Goal: Transaction & Acquisition: Book appointment/travel/reservation

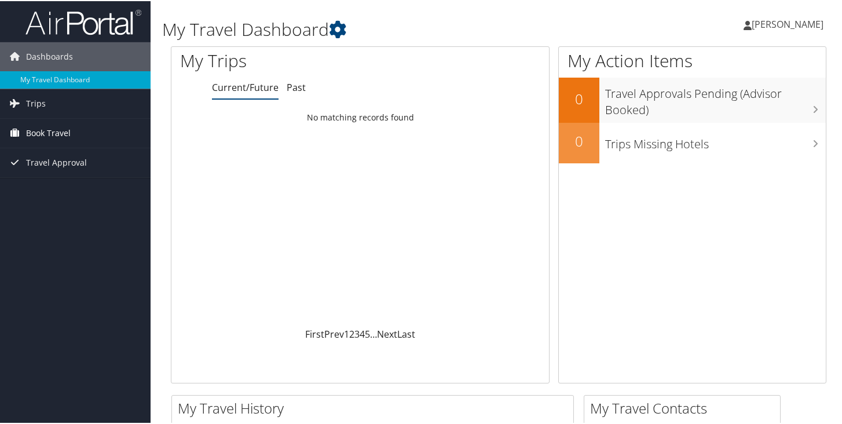
click at [43, 137] on span "Book Travel" at bounding box center [48, 132] width 45 height 29
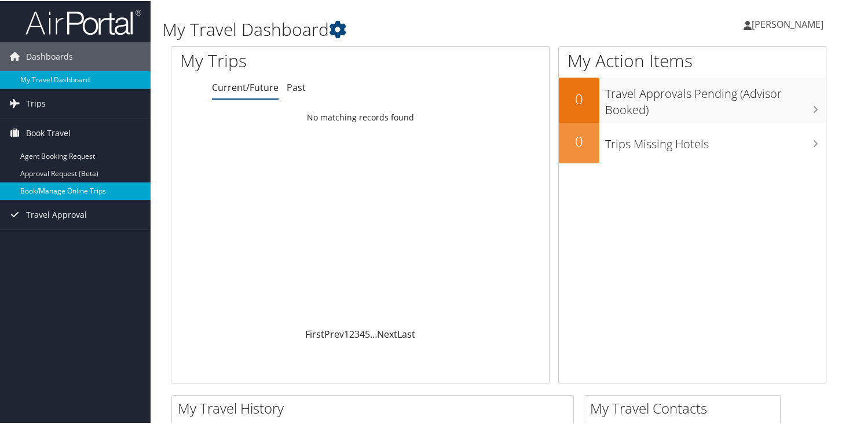
click at [65, 185] on link "Book/Manage Online Trips" at bounding box center [75, 189] width 151 height 17
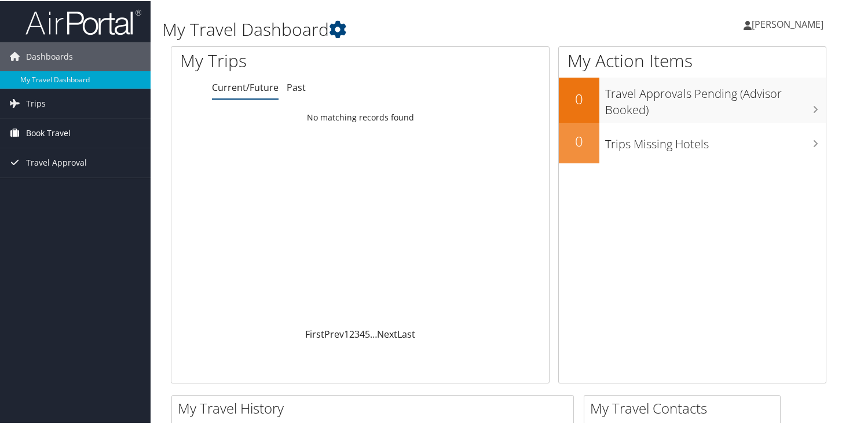
click at [61, 132] on span "Book Travel" at bounding box center [48, 132] width 45 height 29
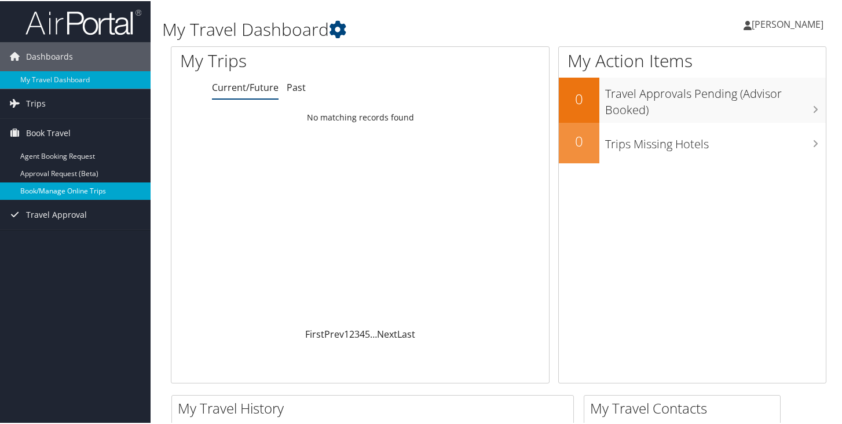
click at [50, 186] on link "Book/Manage Online Trips" at bounding box center [75, 189] width 151 height 17
click at [46, 197] on link "Book/Manage Online Trips" at bounding box center [75, 189] width 151 height 17
